Goal: Task Accomplishment & Management: Use online tool/utility

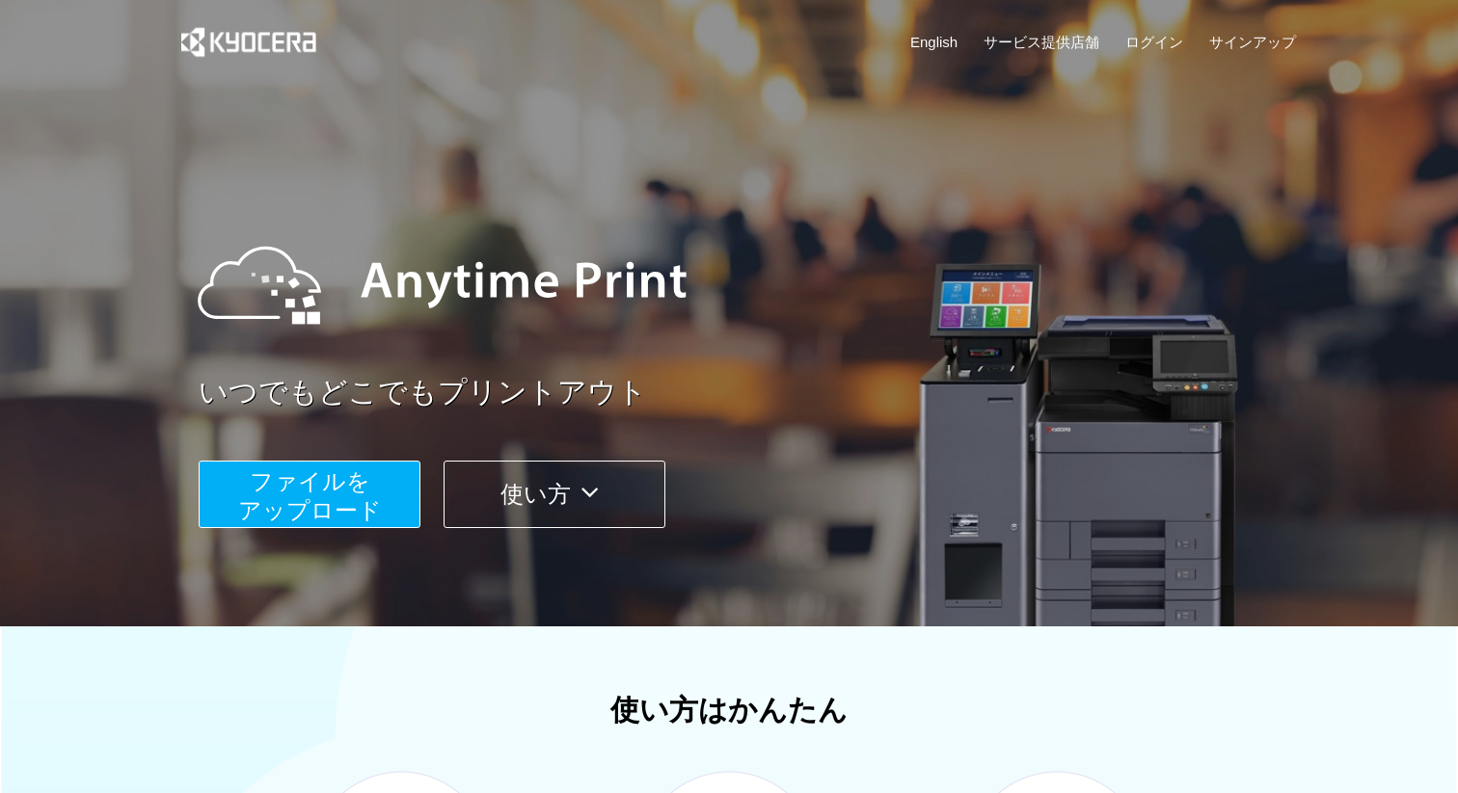
click at [330, 488] on span "ファイルを ​​アップロード" at bounding box center [310, 496] width 144 height 55
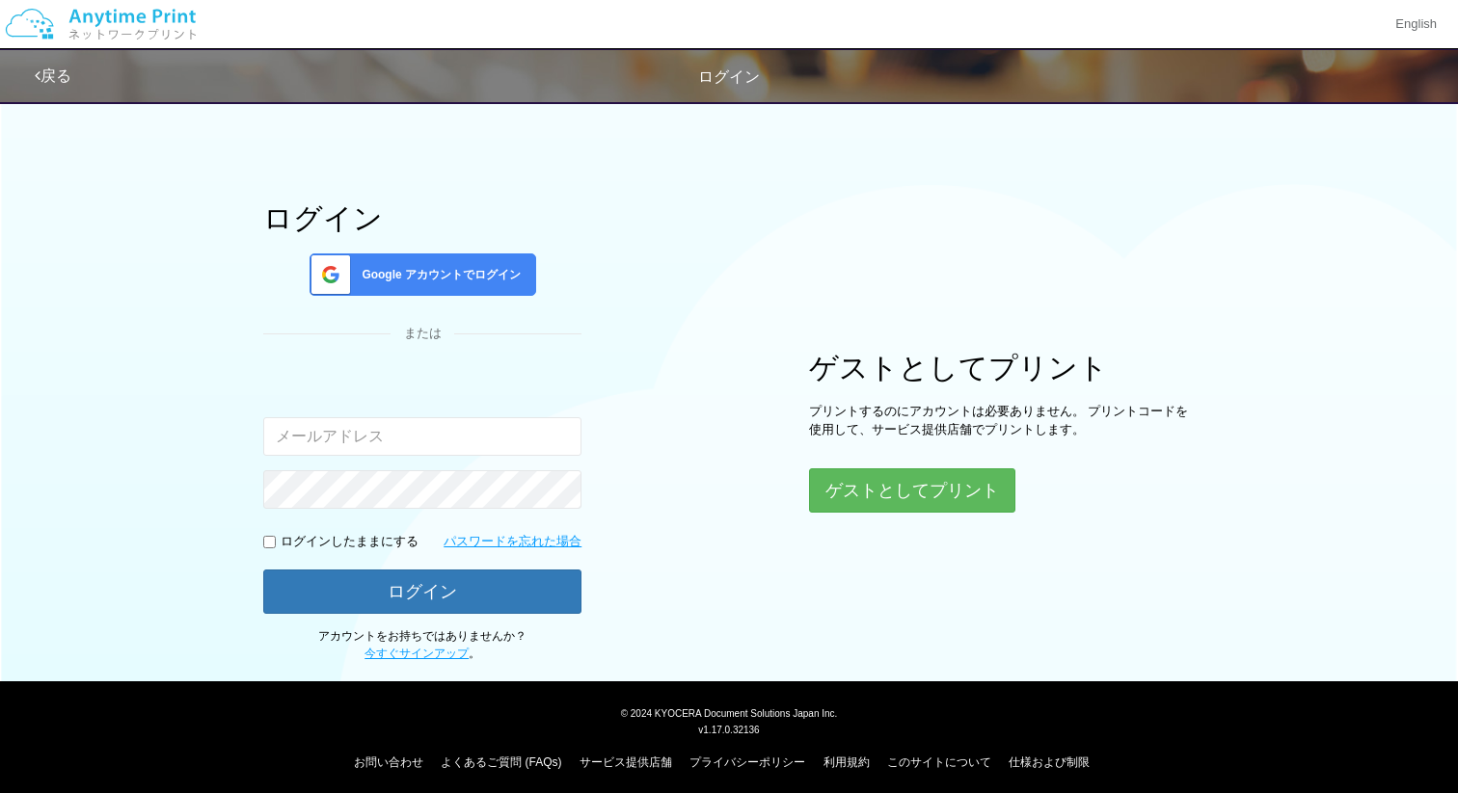
scroll to position [41, 0]
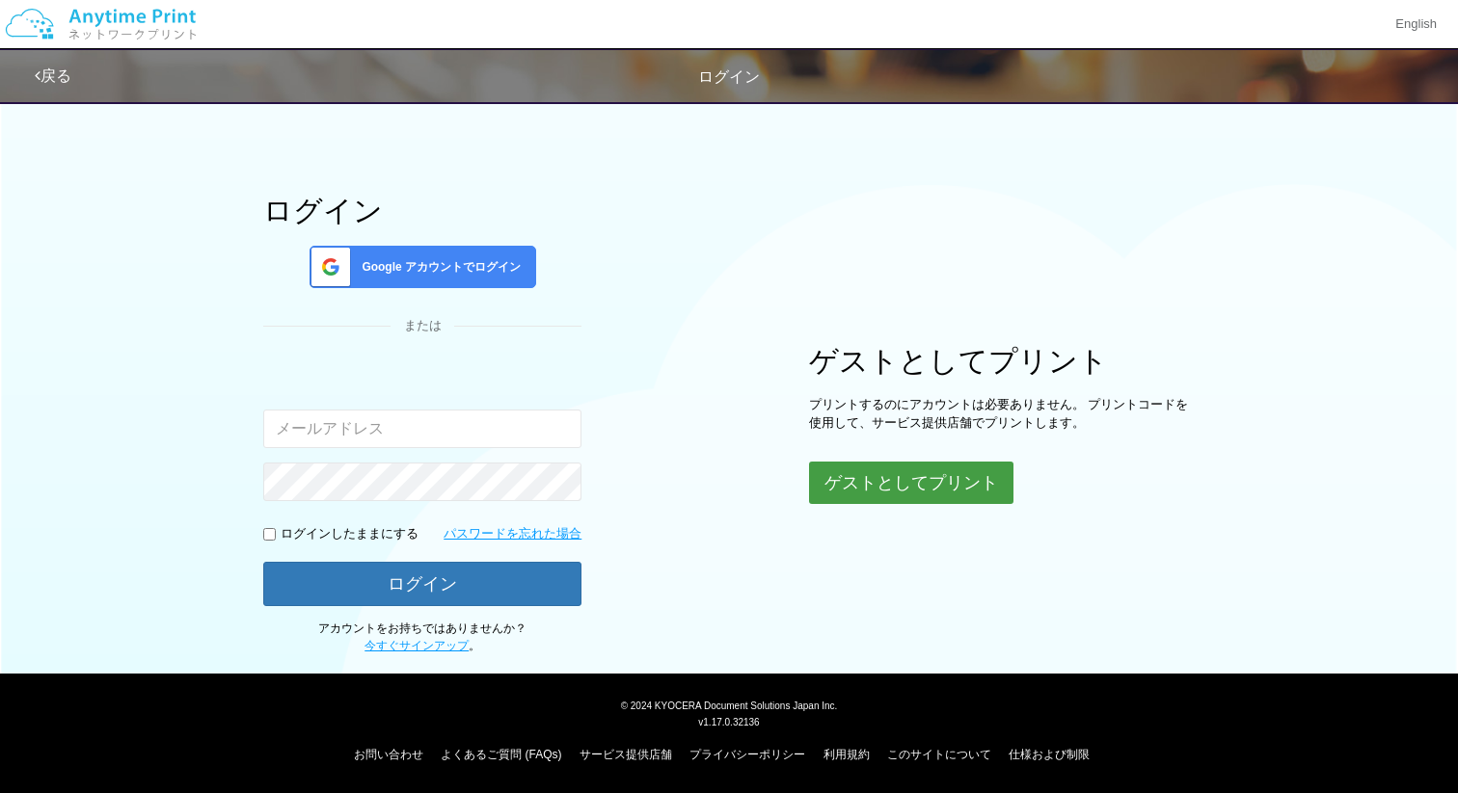
click at [902, 476] on button "ゲストとしてプリント" at bounding box center [911, 483] width 204 height 42
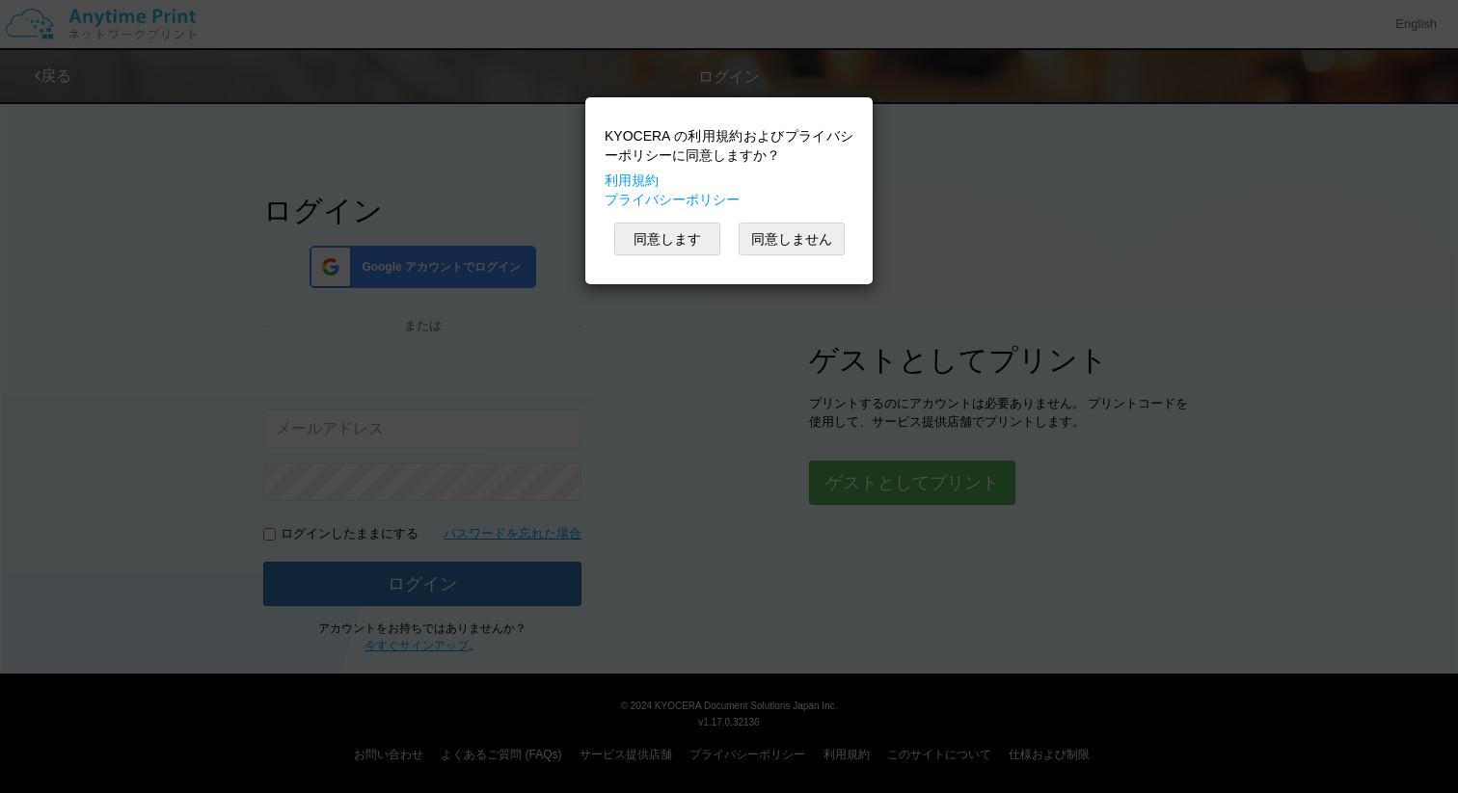
click at [908, 488] on div "KYOCERA の利用規約およびプライバシーポリシーに同意しますか？ 利用規約 プライバシーポリシー 同意します 同意しません" at bounding box center [729, 396] width 1458 height 793
click at [672, 231] on button "同意します" at bounding box center [667, 239] width 106 height 33
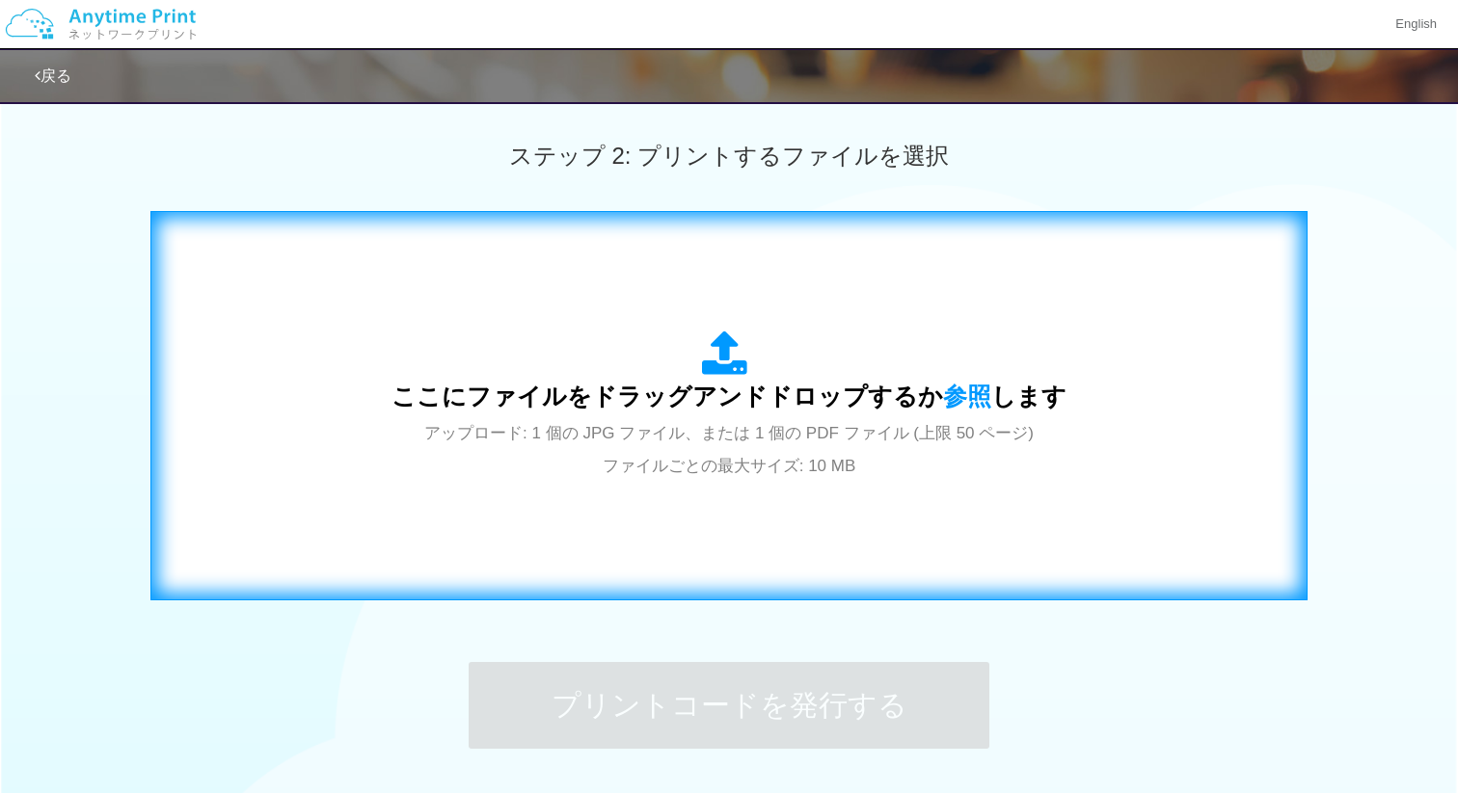
scroll to position [673, 0]
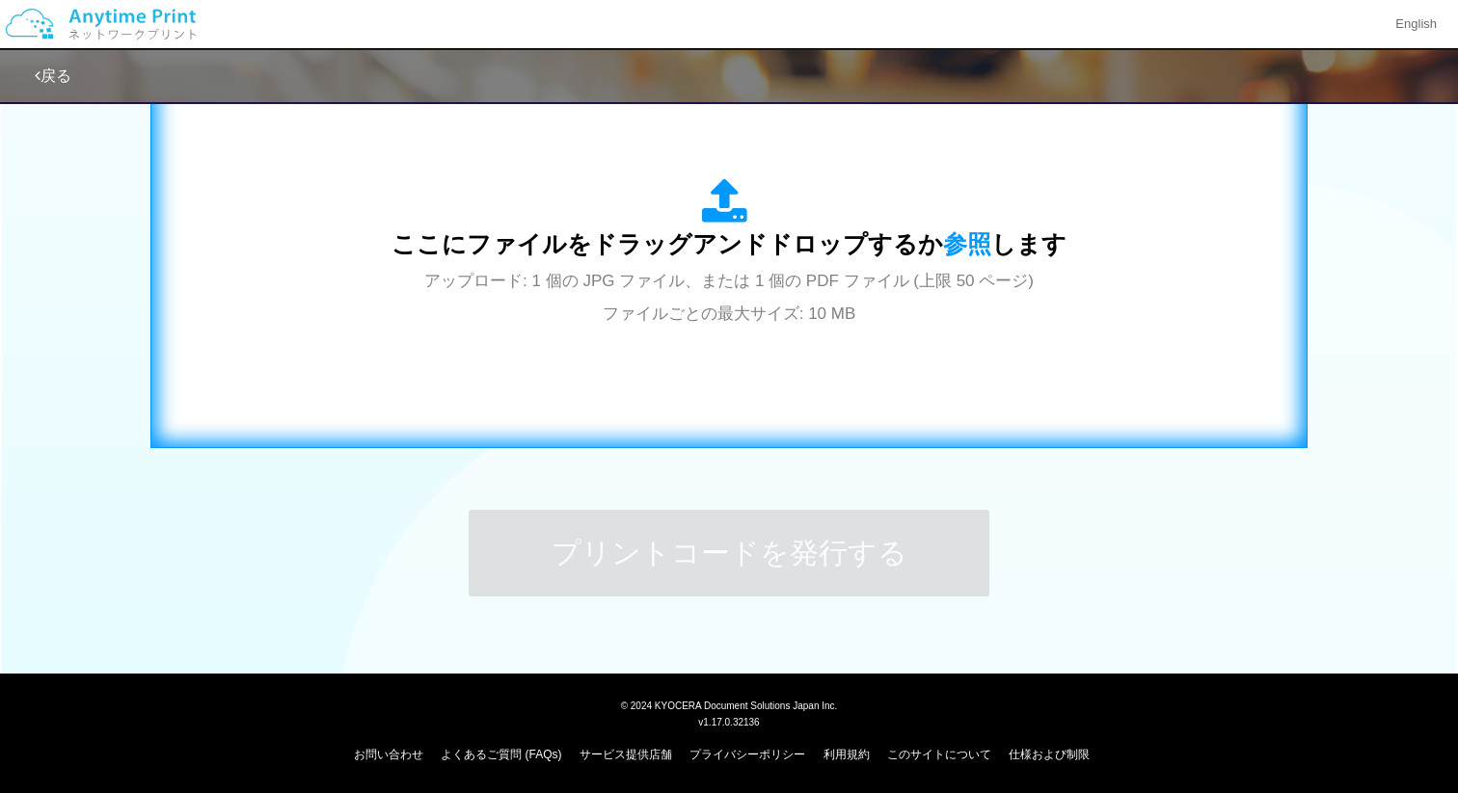
click at [843, 279] on span "アップロード: 1 個の JPG ファイル、または 1 個の PDF ファイル (上限 50 ページ) ファイルごとの最大サイズ: 10 MB" at bounding box center [728, 297] width 609 height 51
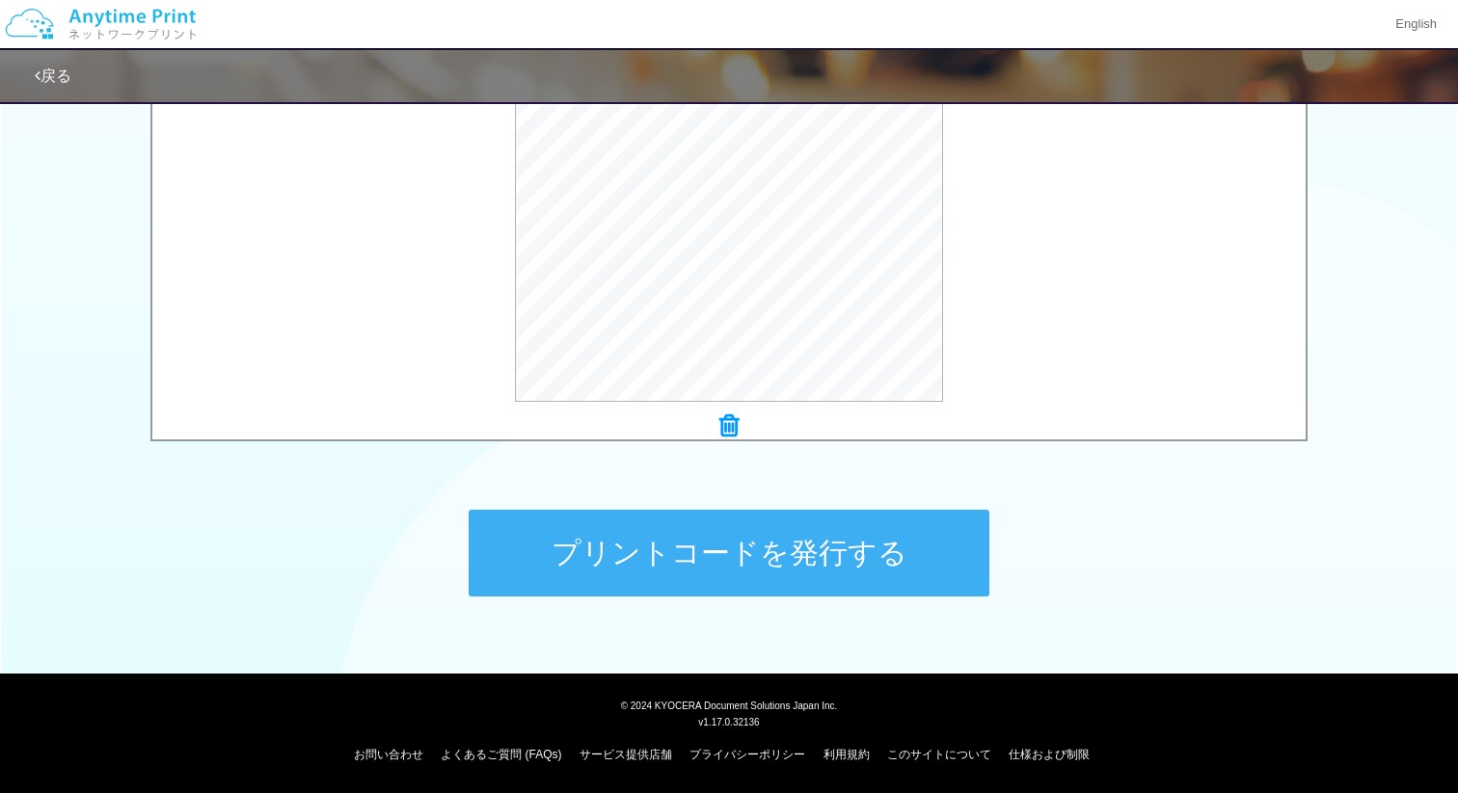
click at [795, 561] on button "プリントコードを発行する" at bounding box center [729, 553] width 521 height 87
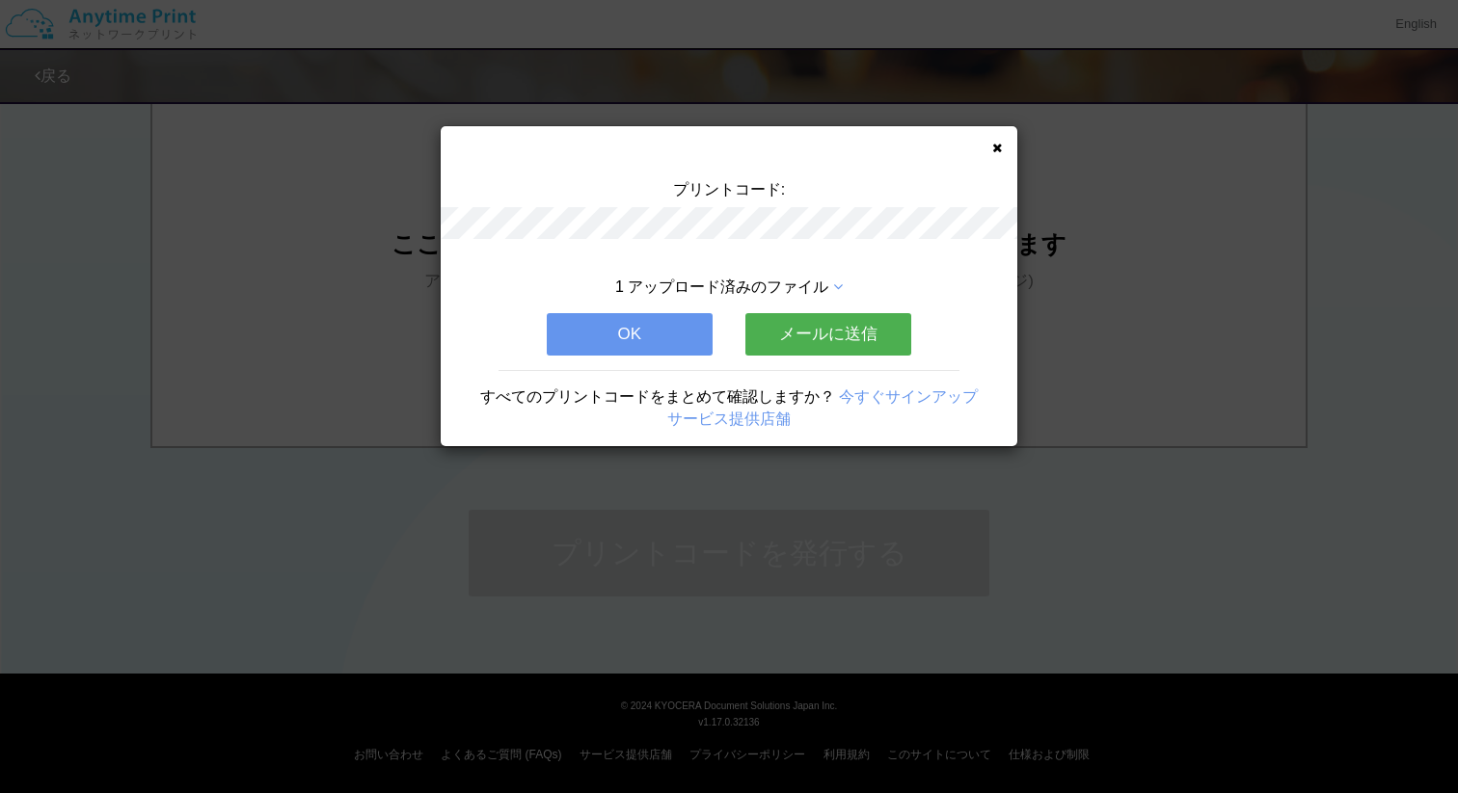
scroll to position [0, 0]
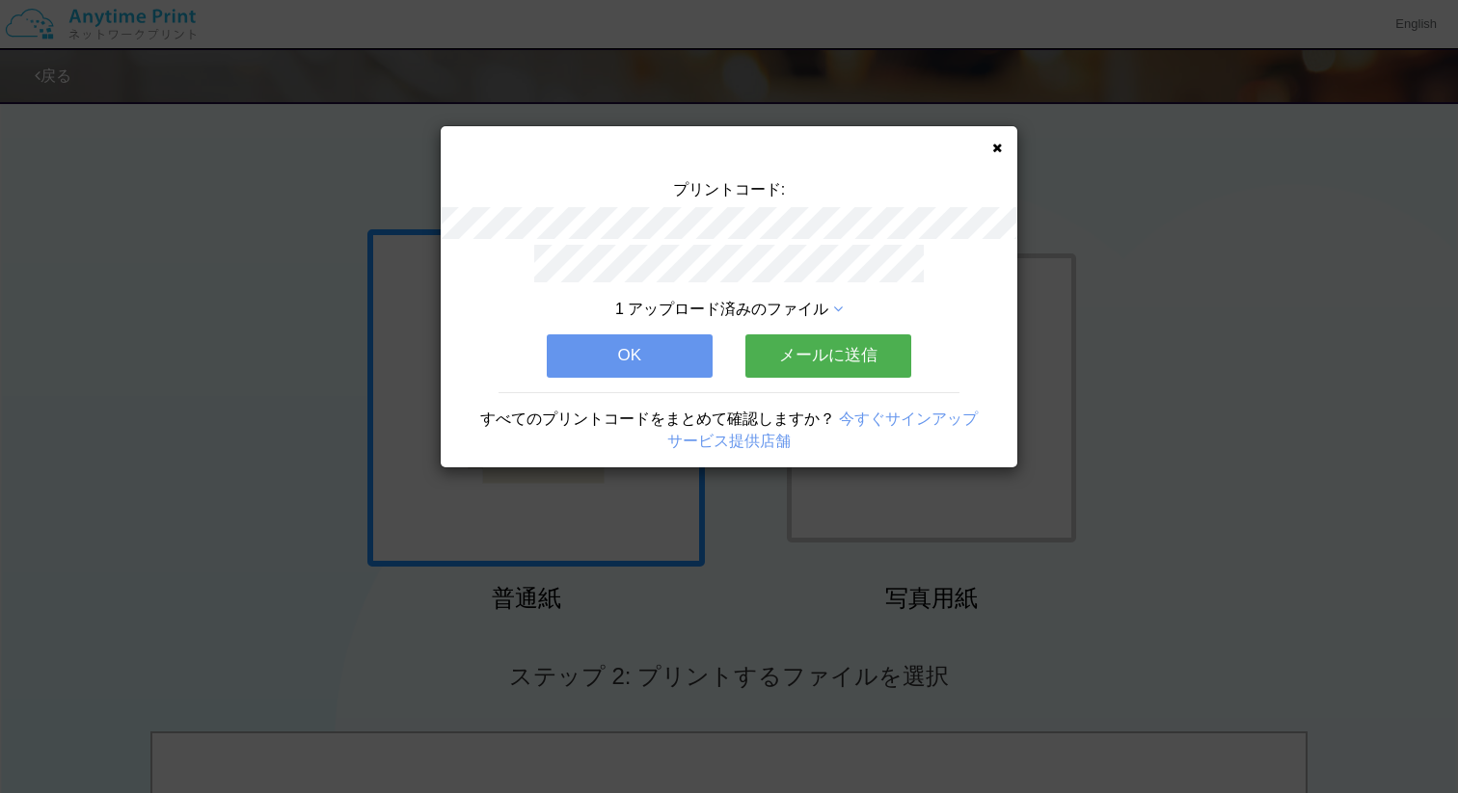
click at [678, 353] on button "OK" at bounding box center [630, 356] width 166 height 42
